Goal: Task Accomplishment & Management: Use online tool/utility

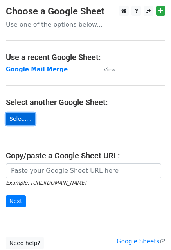
click at [6, 120] on link "Select..." at bounding box center [20, 119] width 29 height 12
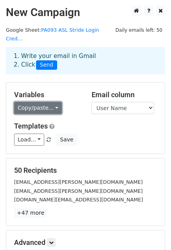
click at [44, 102] on link "Copy/paste..." at bounding box center [38, 108] width 48 height 12
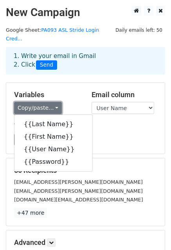
click at [44, 102] on link "Copy/paste..." at bounding box center [38, 108] width 48 height 12
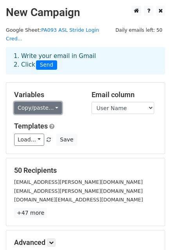
click at [45, 102] on link "Copy/paste..." at bounding box center [38, 108] width 48 height 12
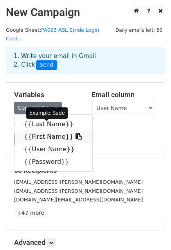
click at [41, 131] on link "{{First Name}}" at bounding box center [54, 137] width 78 height 13
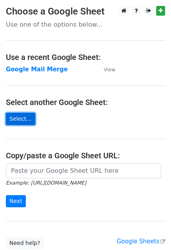
click at [18, 118] on link "Select..." at bounding box center [20, 119] width 29 height 12
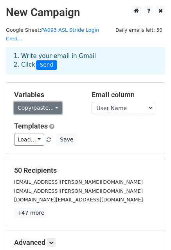
click at [45, 102] on link "Copy/paste..." at bounding box center [38, 108] width 48 height 12
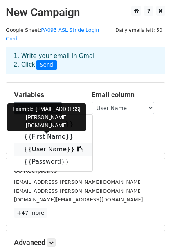
click at [40, 143] on link "{{User Name}}" at bounding box center [54, 149] width 78 height 13
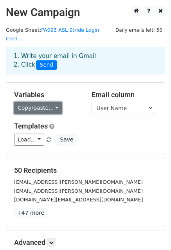
click at [46, 102] on link "Copy/paste..." at bounding box center [38, 108] width 48 height 12
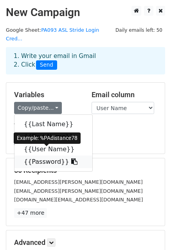
click at [38, 156] on link "{{Password}}" at bounding box center [54, 162] width 78 height 13
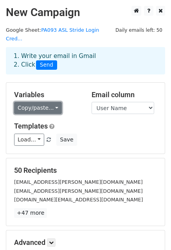
click at [37, 102] on link "Copy/paste..." at bounding box center [38, 108] width 48 height 12
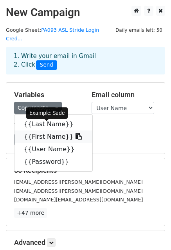
click at [42, 131] on link "{{First Name}}" at bounding box center [54, 137] width 78 height 13
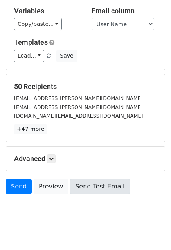
scroll to position [85, 0]
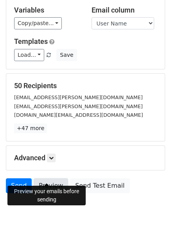
click at [46, 178] on link "Preview" at bounding box center [51, 185] width 35 height 15
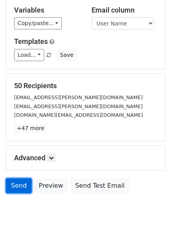
click at [19, 178] on link "Send" at bounding box center [19, 185] width 26 height 15
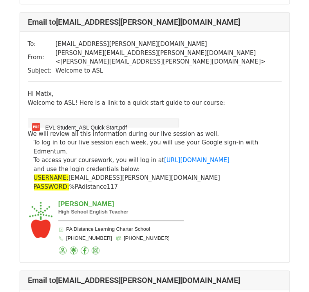
scroll to position [9727, 0]
